Goal: Information Seeking & Learning: Find specific page/section

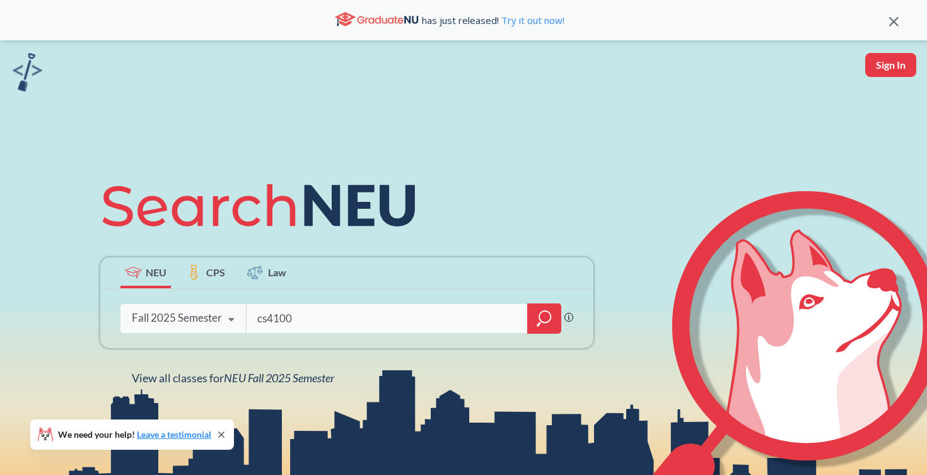
type input "cs4100"
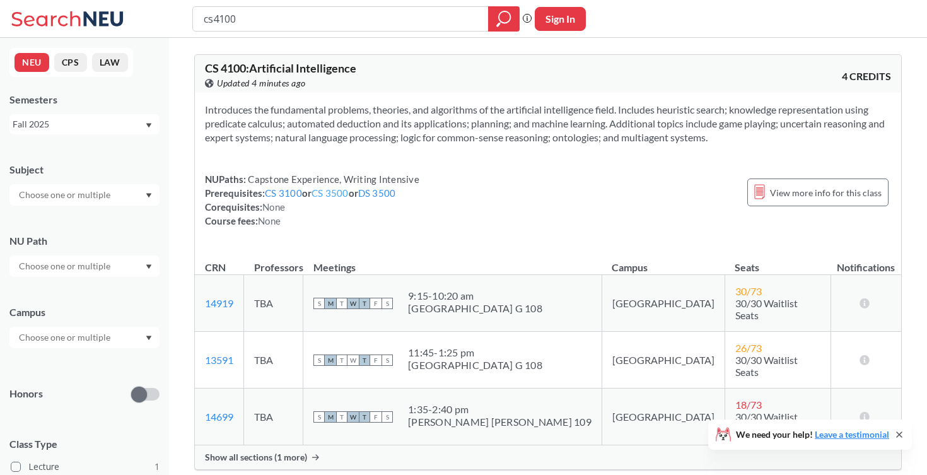
click at [321, 195] on link "CS 3500" at bounding box center [330, 192] width 37 height 11
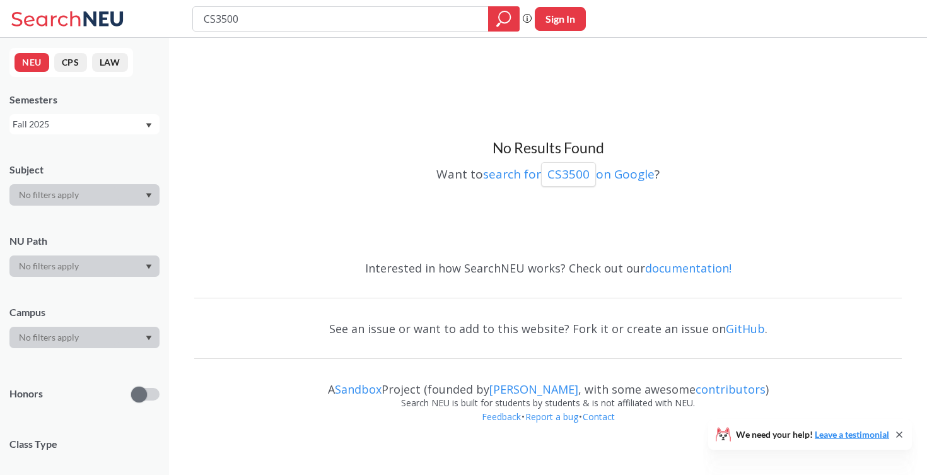
type input "cs4100"
